Goal: Task Accomplishment & Management: Manage account settings

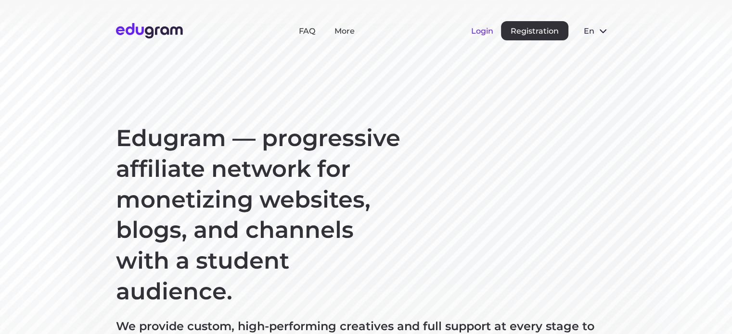
click at [477, 31] on button "Login" at bounding box center [482, 30] width 22 height 9
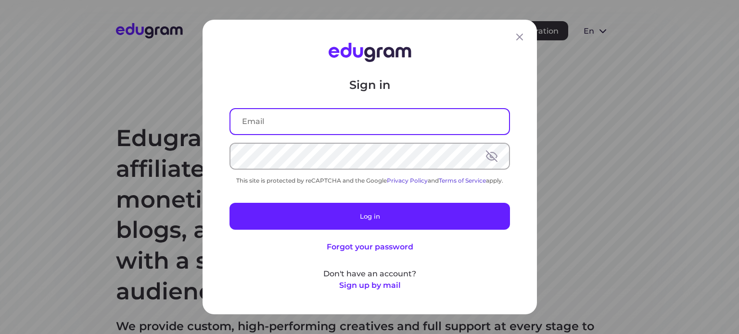
click at [248, 120] on input "text" at bounding box center [369, 121] width 278 height 25
type input "vitalyglebov@gmail.com"
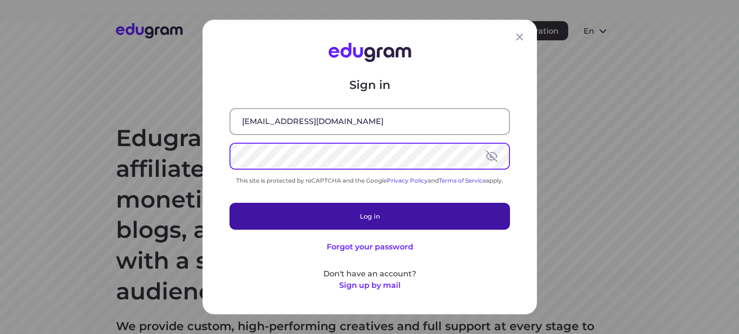
click at [371, 219] on button "Log in" at bounding box center [369, 216] width 280 height 27
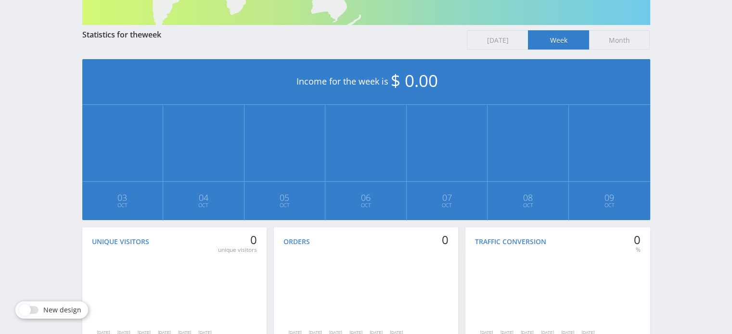
scroll to position [164, 0]
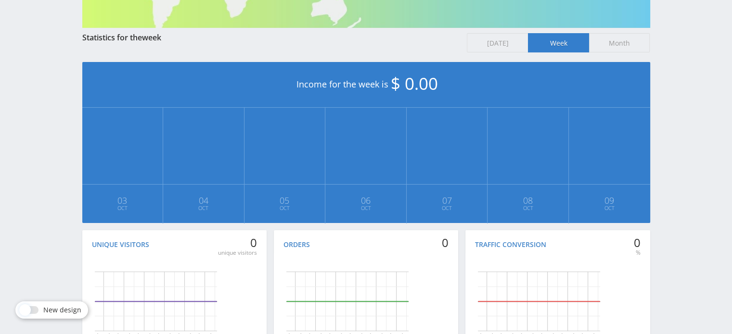
click at [627, 41] on span "Month" at bounding box center [619, 42] width 61 height 19
click at [0, 0] on input "Month" at bounding box center [0, 0] width 0 height 0
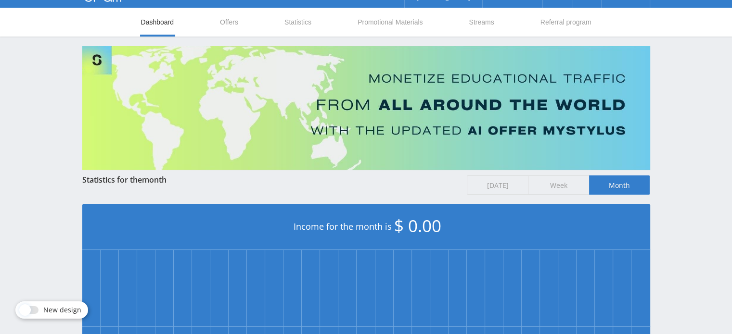
scroll to position [0, 0]
